Goal: Find specific page/section: Find specific page/section

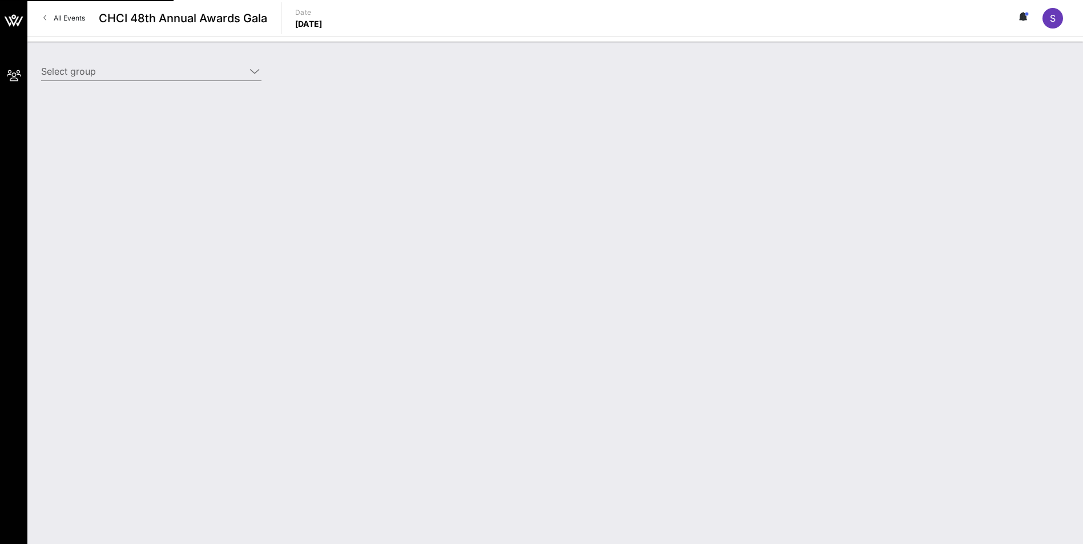
type input "[DEMOGRAPHIC_DATA] Health ([DEMOGRAPHIC_DATA] Health) [[PERSON_NAME], [PERSON_N…"
